Goal: Information Seeking & Learning: Learn about a topic

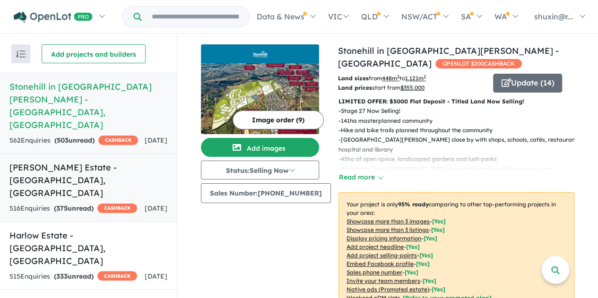
click at [66, 204] on span "375" at bounding box center [61, 208] width 11 height 9
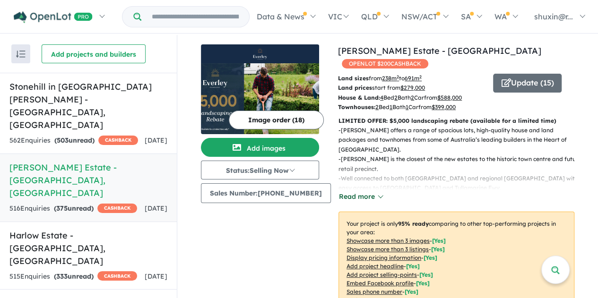
click at [360, 191] on button "Read more" at bounding box center [360, 196] width 44 height 11
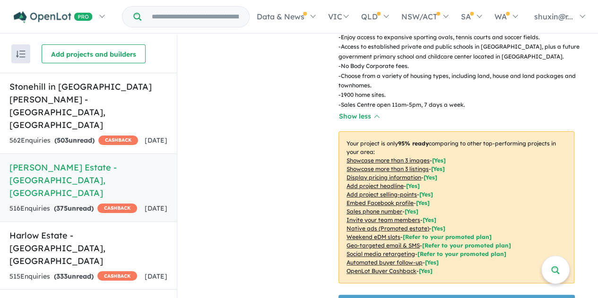
scroll to position [360, 0]
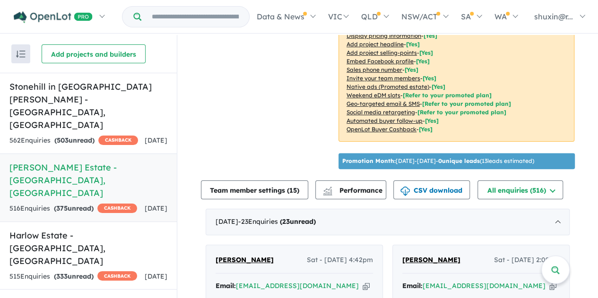
click at [391, 157] on p "Promotion Month: 24/Sep/2025 - 23/Oct/2025 - 0 unique leads ( 13 leads estimate…" at bounding box center [438, 161] width 192 height 9
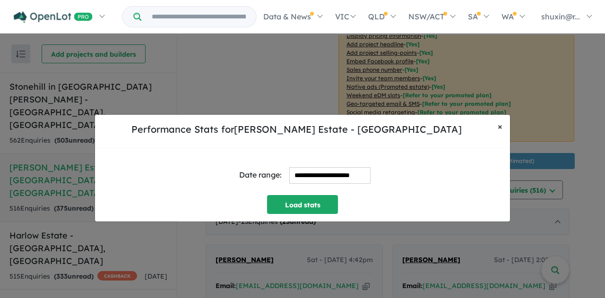
click at [503, 129] on button "× Close" at bounding box center [500, 127] width 20 height 24
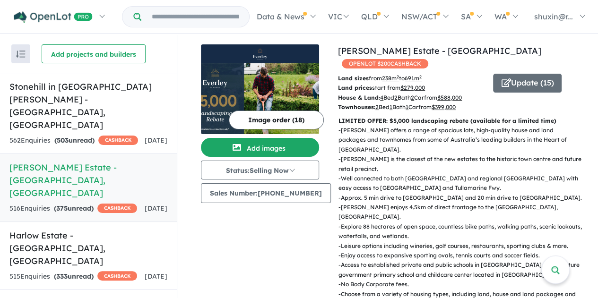
click at [428, 59] on span "OPENLOT $ 200 CASHBACK" at bounding box center [385, 63] width 86 height 9
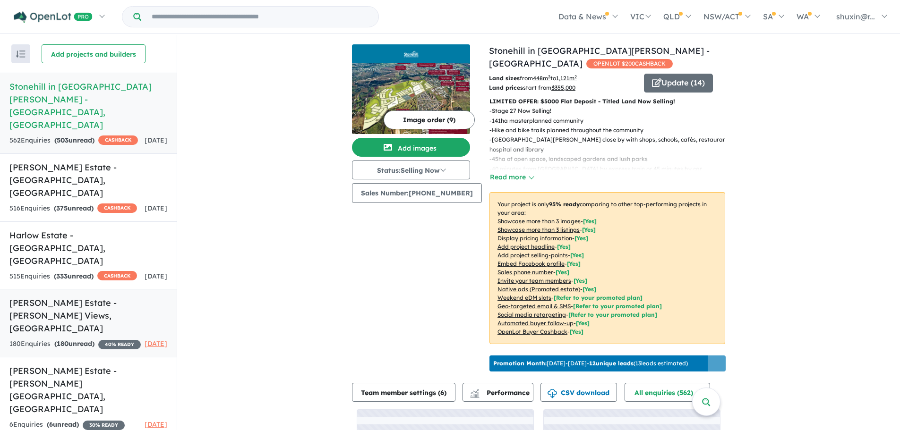
click at [88, 297] on h5 "[PERSON_NAME] Estate - [PERSON_NAME][GEOGRAPHIC_DATA] , [GEOGRAPHIC_DATA]" at bounding box center [88, 316] width 158 height 38
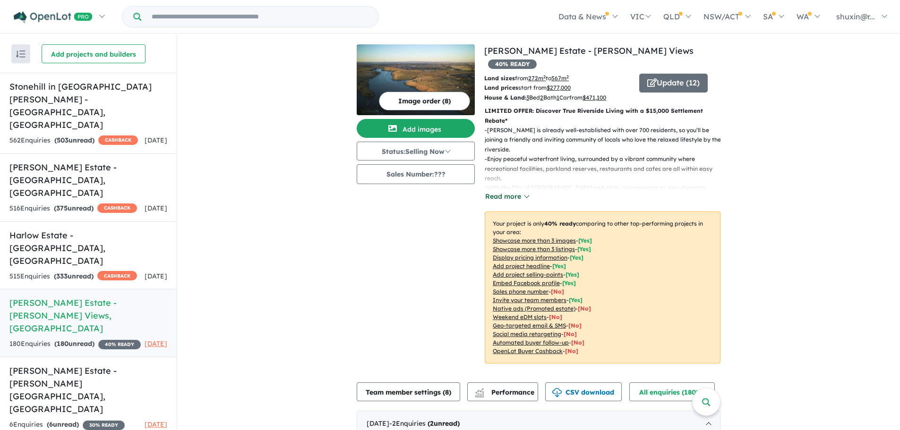
click at [518, 191] on button "Read more" at bounding box center [507, 196] width 44 height 11
